Goal: Check status: Check status

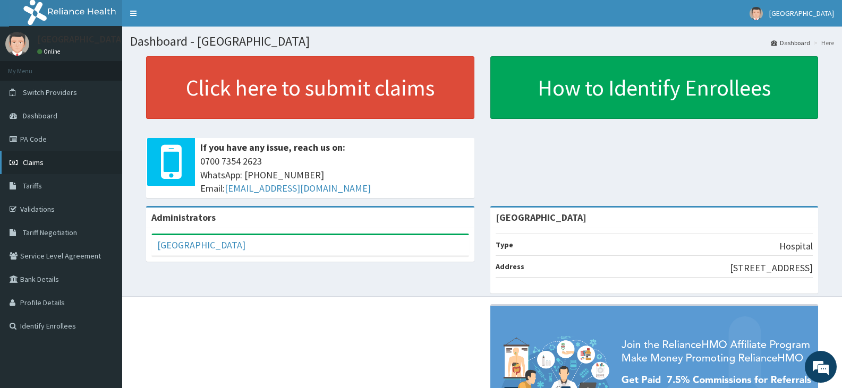
click at [30, 159] on span "Claims" at bounding box center [33, 163] width 21 height 10
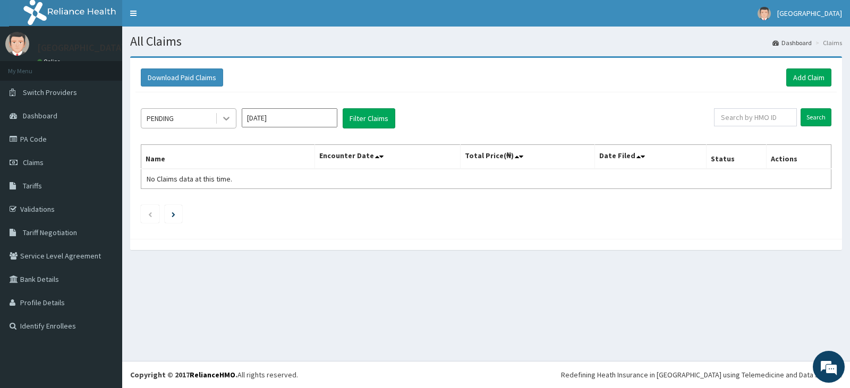
click at [226, 119] on icon at bounding box center [226, 119] width 6 height 4
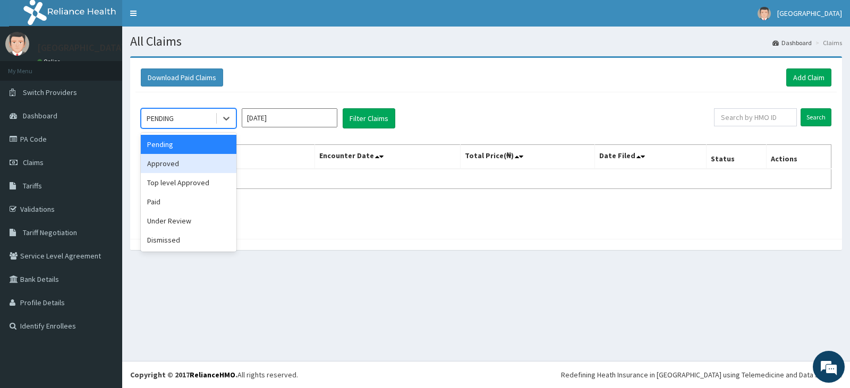
click at [181, 170] on div "Approved" at bounding box center [189, 163] width 96 height 19
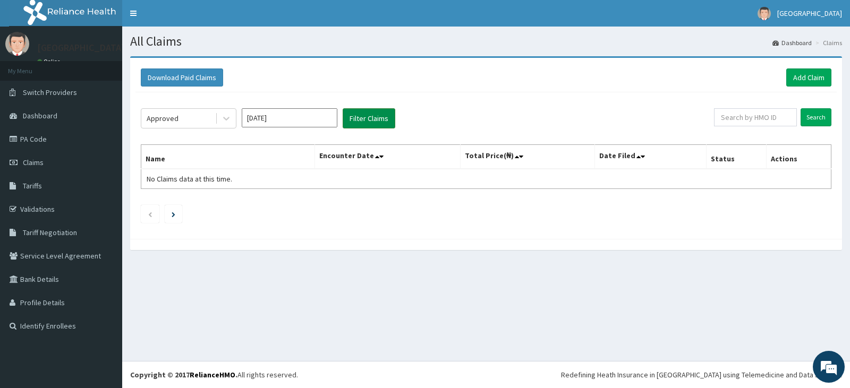
click at [366, 112] on button "Filter Claims" at bounding box center [369, 118] width 53 height 20
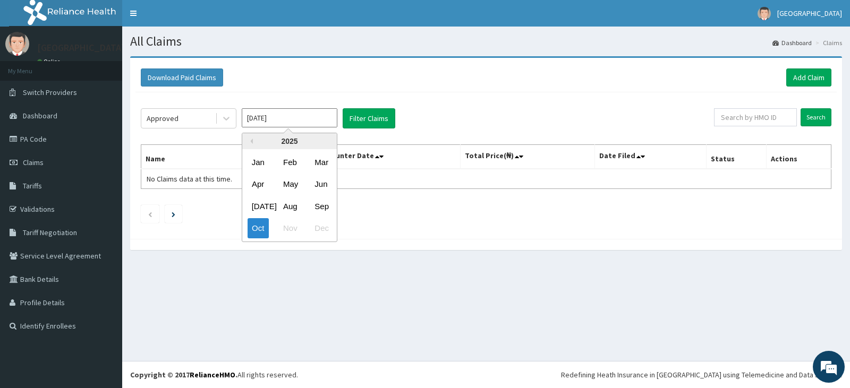
click at [310, 123] on input "[DATE]" at bounding box center [290, 117] width 96 height 19
click at [324, 203] on div "Sep" at bounding box center [320, 206] width 21 height 20
type input "[DATE]"
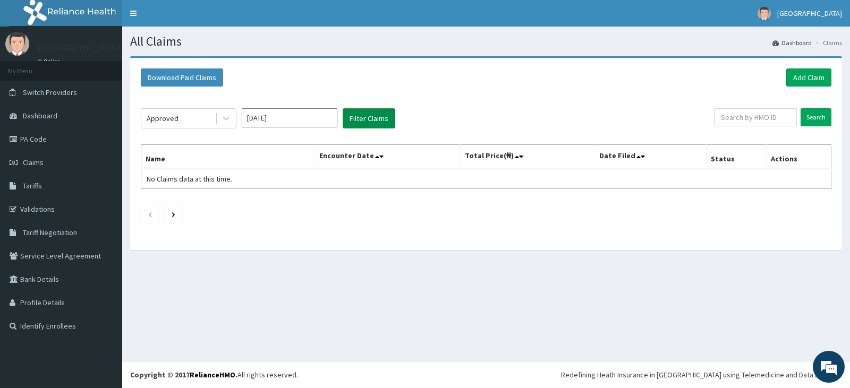
click at [369, 124] on button "Filter Claims" at bounding box center [369, 118] width 53 height 20
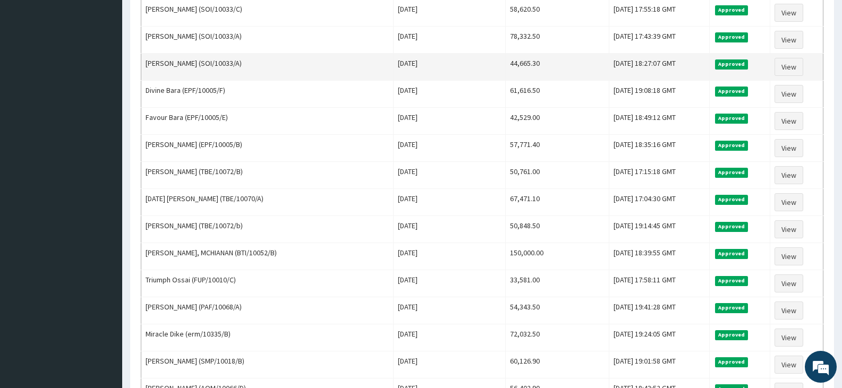
scroll to position [626, 0]
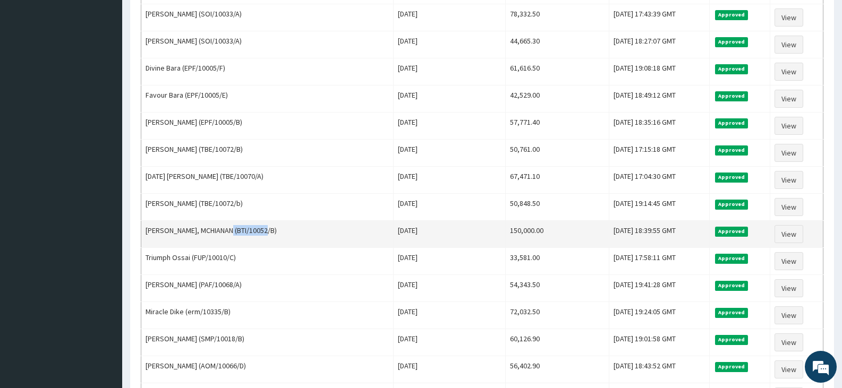
drag, startPoint x: 229, startPoint y: 232, endPoint x: 264, endPoint y: 227, distance: 35.4
click at [264, 227] on td "[PERSON_NAME], MCHIANAN (BTI/10052/B)" at bounding box center [267, 234] width 252 height 27
copy td "BTI/10052/B"
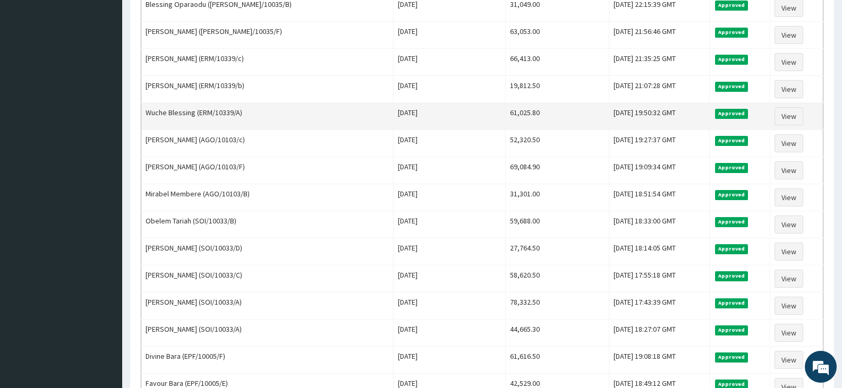
scroll to position [360, 0]
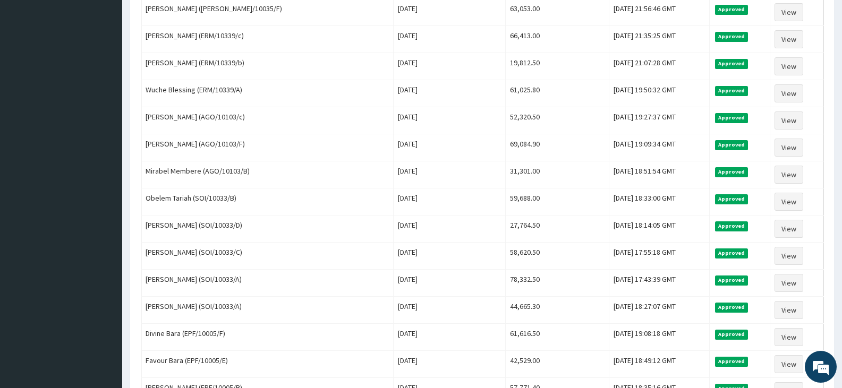
click at [113, 261] on aside "[GEOGRAPHIC_DATA] Online My Menu Switch Providers Dashboard PA Code Claims Tari…" at bounding box center [61, 306] width 122 height 1332
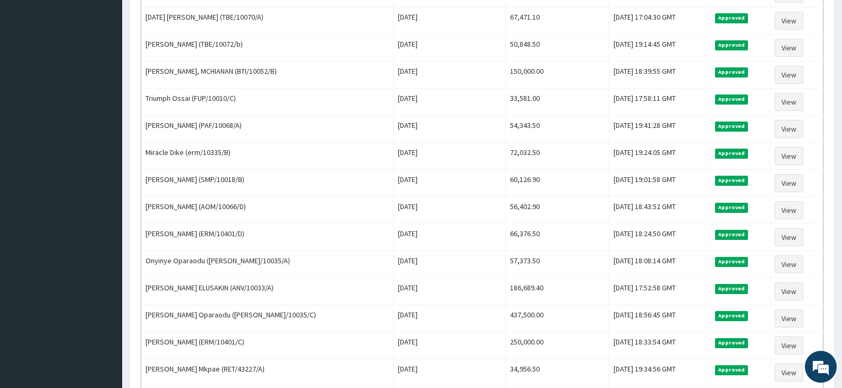
scroll to position [944, 0]
